Goal: Information Seeking & Learning: Learn about a topic

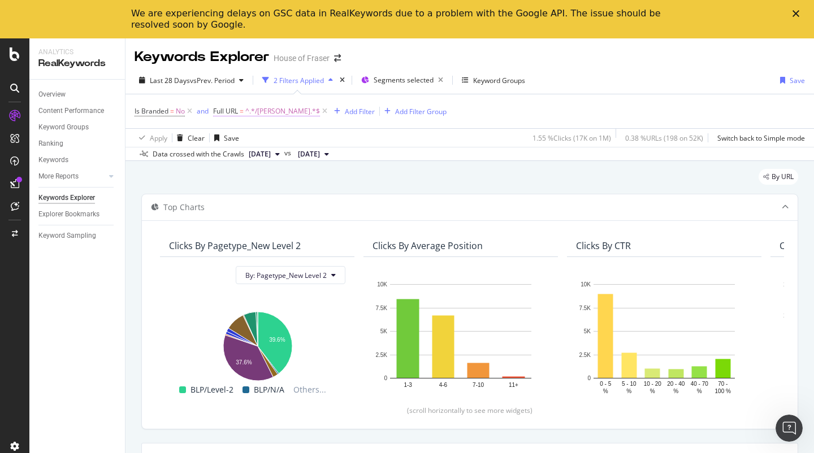
click at [267, 110] on span "^.*/[PERSON_NAME].*$" at bounding box center [282, 111] width 75 height 16
click at [287, 161] on input "/[PERSON_NAME]" at bounding box center [277, 158] width 107 height 18
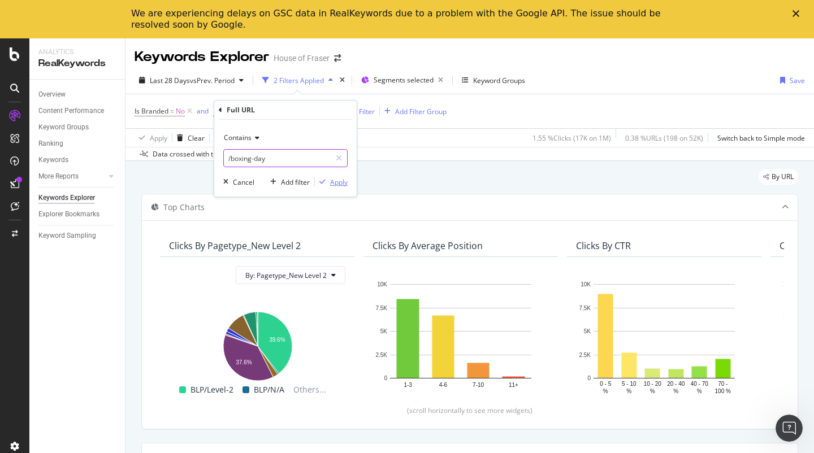
type input "/boxing-day"
click at [346, 183] on div "Apply" at bounding box center [339, 182] width 18 height 10
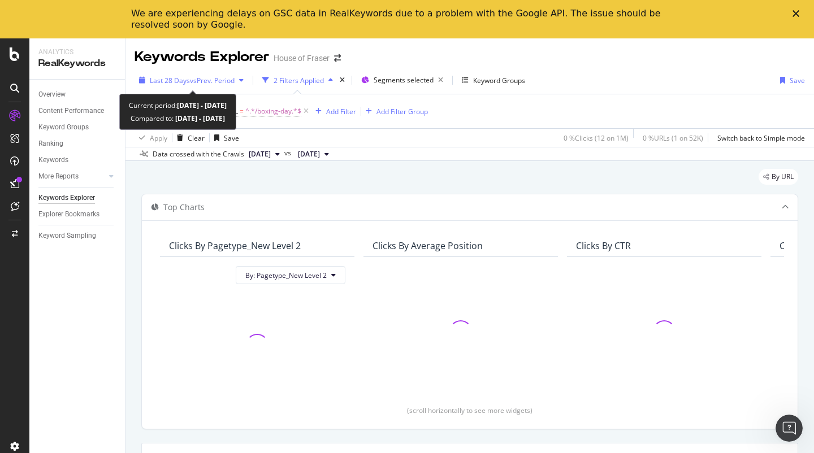
click at [240, 79] on div "button" at bounding box center [242, 80] width 14 height 7
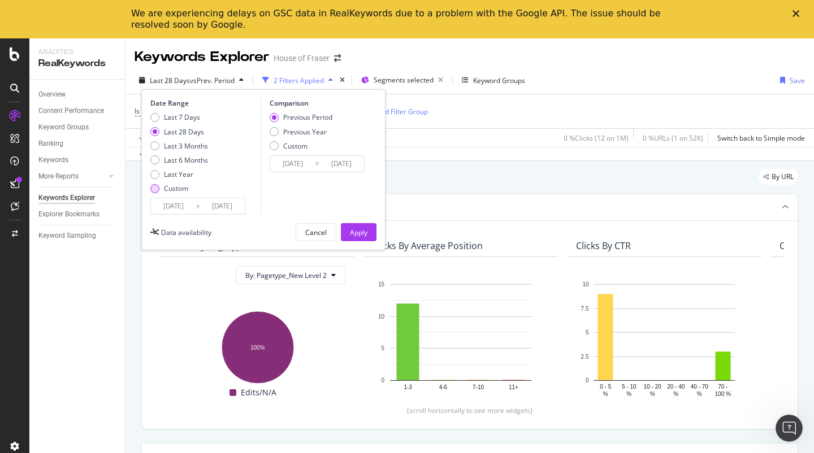
click at [166, 189] on div "Custom" at bounding box center [176, 189] width 24 height 10
click at [176, 208] on input "[DATE]" at bounding box center [173, 206] width 45 height 16
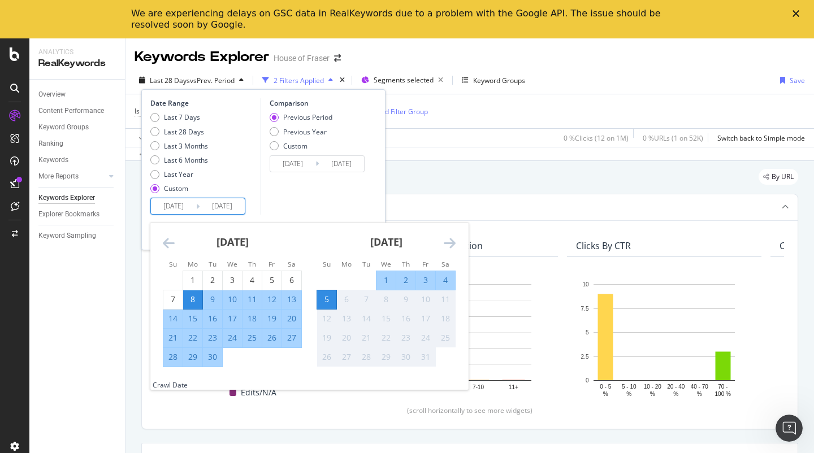
click at [171, 207] on input "[DATE]" at bounding box center [173, 206] width 45 height 16
type input "[DATE]"
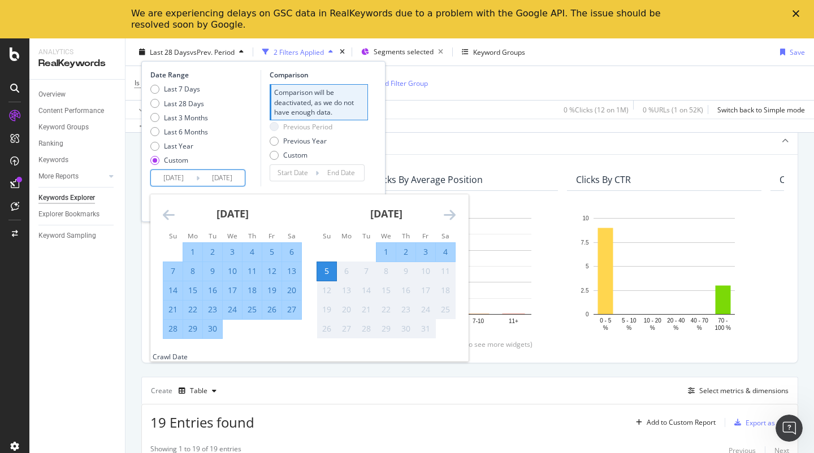
scroll to position [60, 0]
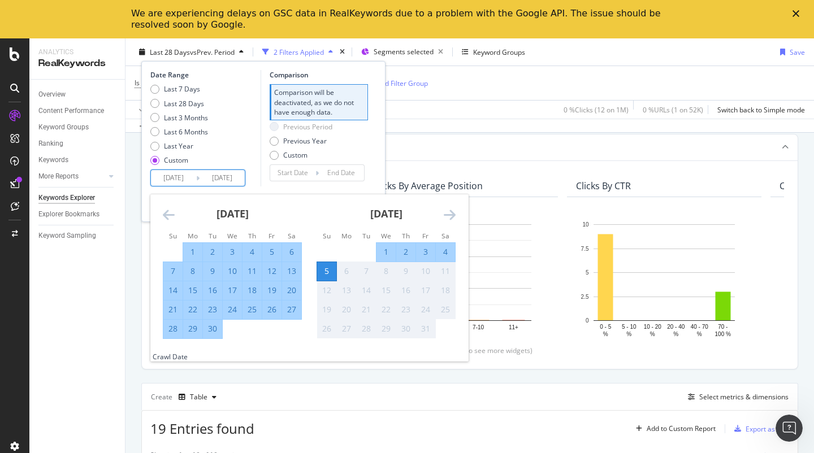
click at [311, 118] on div "Comparison will be deactivated, as we do not have enough data." at bounding box center [319, 102] width 98 height 36
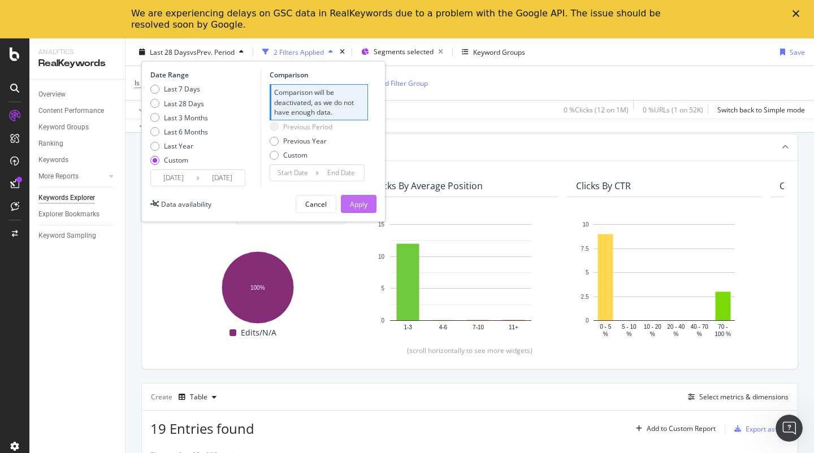
click at [363, 203] on div "Apply" at bounding box center [359, 204] width 18 height 10
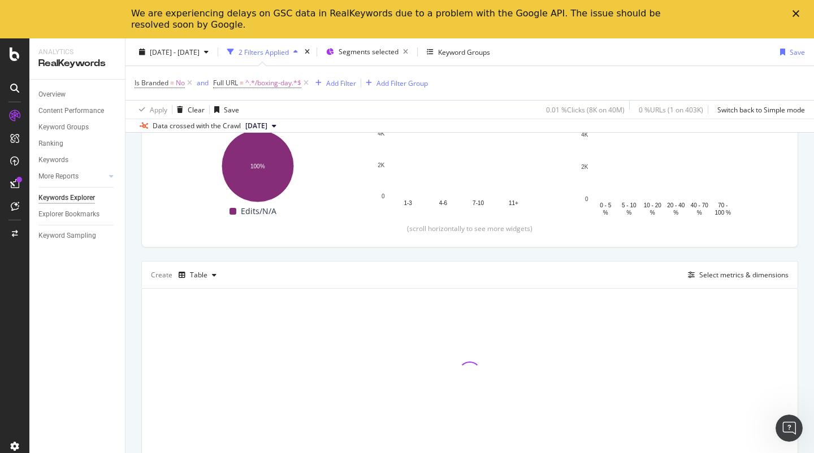
scroll to position [188, 0]
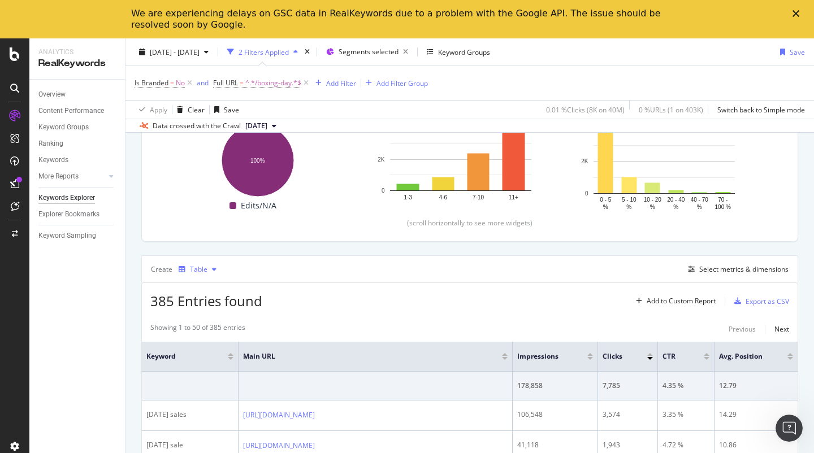
click at [203, 272] on div "Table" at bounding box center [199, 269] width 18 height 7
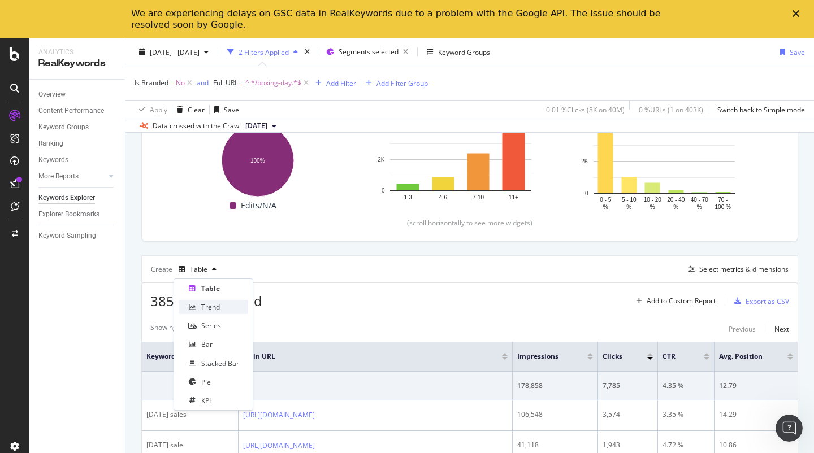
click at [214, 304] on div "Trend" at bounding box center [210, 307] width 19 height 10
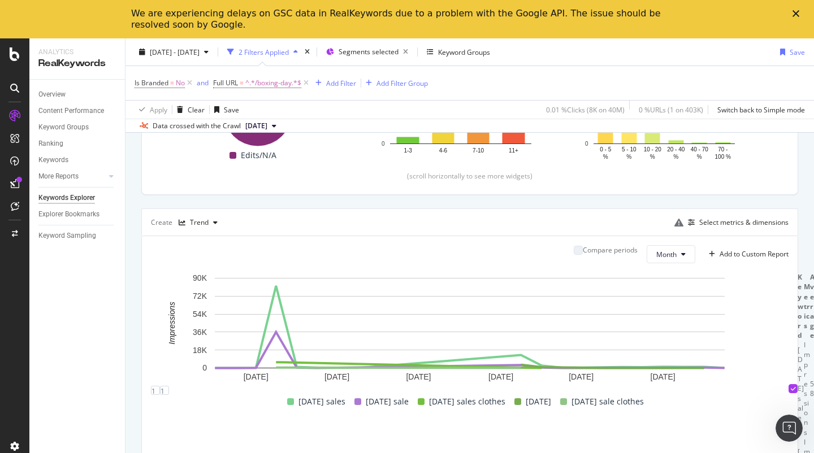
scroll to position [237, 0]
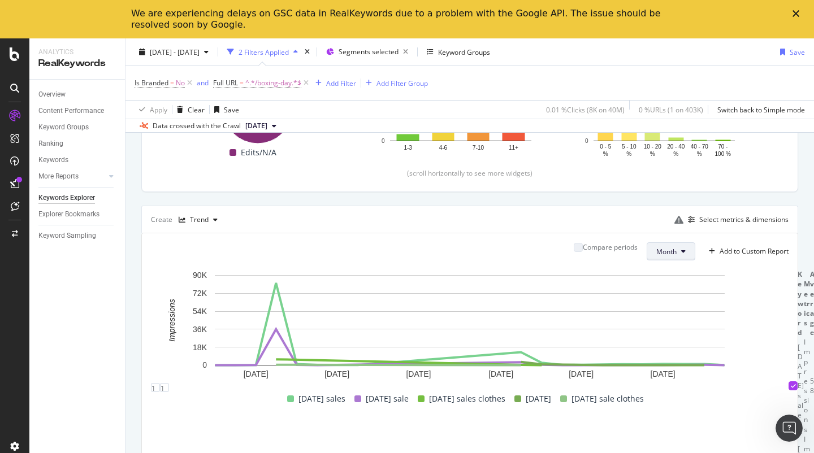
click at [677, 253] on button "Month" at bounding box center [671, 251] width 49 height 18
